Goal: Check status

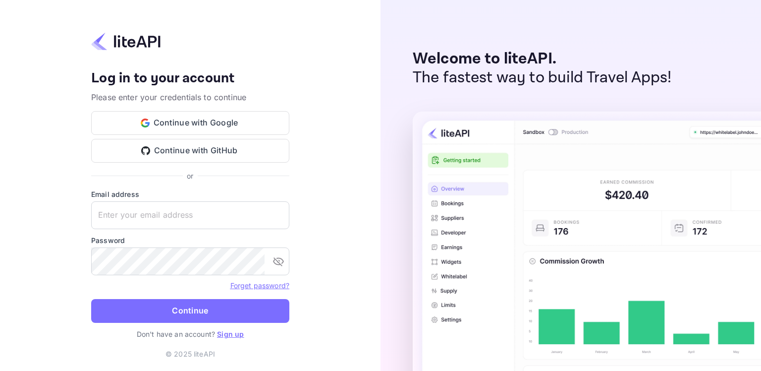
type input "[EMAIL_ADDRESS][DOMAIN_NAME]"
click at [183, 313] on button "Continue" at bounding box center [190, 311] width 198 height 24
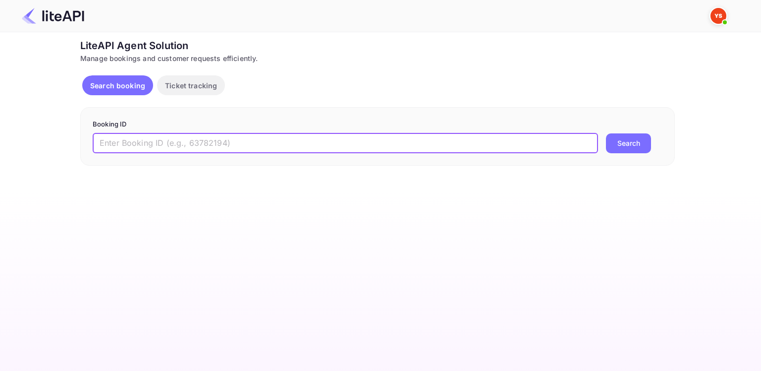
click at [223, 135] on input "text" at bounding box center [345, 143] width 505 height 20
paste input "8893475"
type input "8893475"
click at [606, 133] on button "Search" at bounding box center [628, 143] width 45 height 20
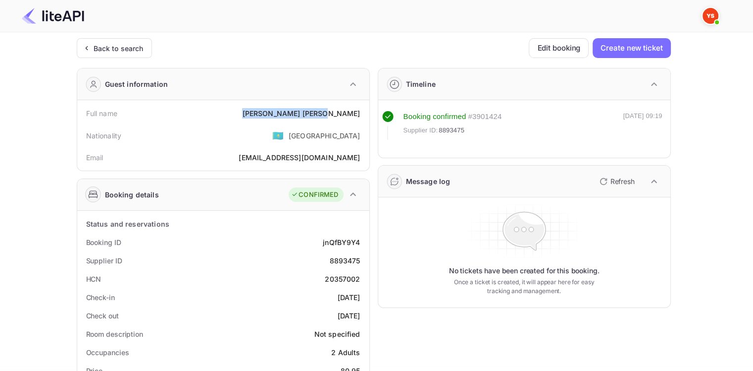
drag, startPoint x: 317, startPoint y: 110, endPoint x: 361, endPoint y: 115, distance: 44.4
click at [361, 115] on div "Full name Pavel Kirdan" at bounding box center [223, 113] width 284 height 18
copy div "Pavel Kirdan"
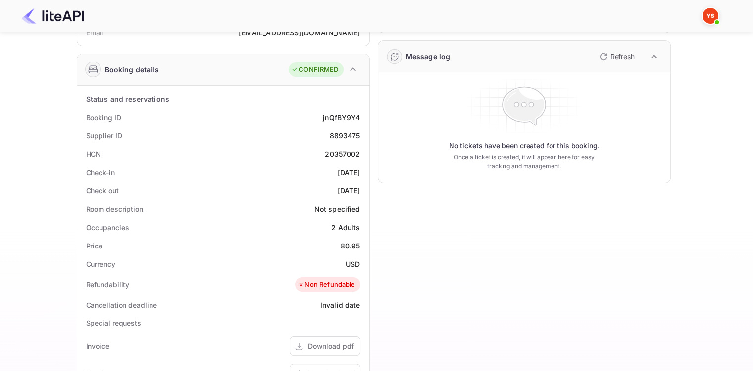
scroll to position [128, 0]
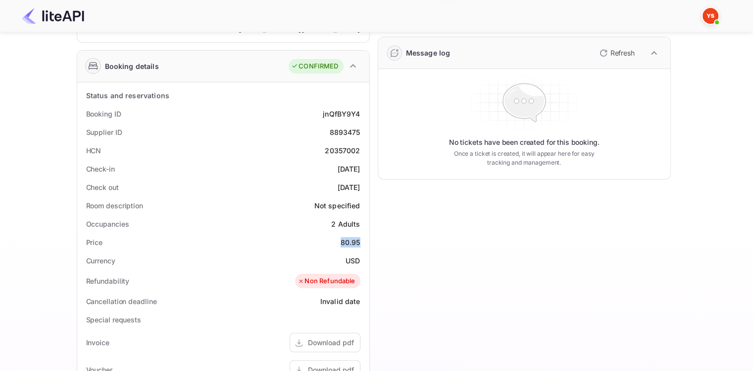
drag, startPoint x: 337, startPoint y: 238, endPoint x: 362, endPoint y: 240, distance: 24.4
click at [362, 240] on div "Price 80.95" at bounding box center [223, 242] width 284 height 18
copy div "80.95"
